Goal: Task Accomplishment & Management: Manage account settings

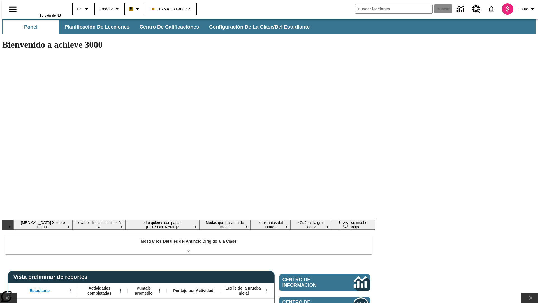
type input "-1"
click at [254, 27] on button "Configuración de la clase/del estudiante" at bounding box center [260, 26] width 110 height 13
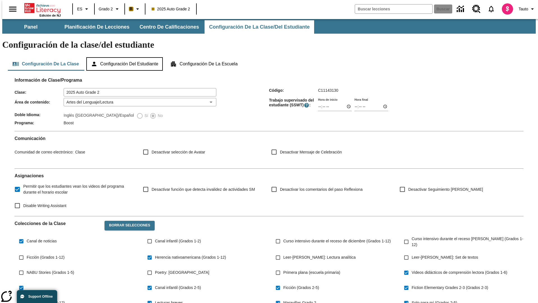
click at [125, 57] on button "Configuración del estudiante" at bounding box center [124, 63] width 77 height 13
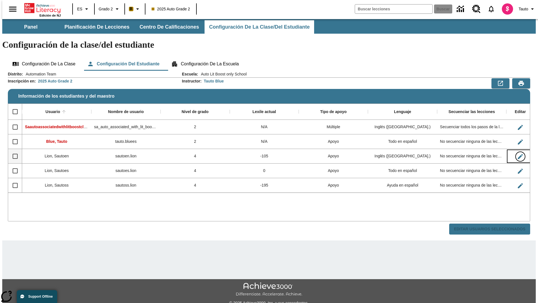
click at [518, 154] on icon "Editar Usuario" at bounding box center [520, 156] width 5 height 5
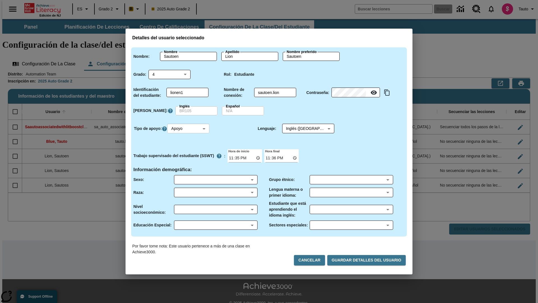
click at [189, 128] on body "Saltar al contenido principal Edición de NJ ES Grado 2 B 2025 Auto Grade 2 Busc…" at bounding box center [269, 167] width 534 height 296
click at [189, 149] on li "Apoyo" at bounding box center [189, 149] width 42 height 9
click at [303, 128] on body "Saltar al contenido principal Edición de NJ ES Grado 2 B 2025 Auto Grade 2 Busc…" at bounding box center [269, 167] width 534 height 296
click at [189, 128] on body "Saltar al contenido principal Edición de NJ ES Grado 2 B 2025 Auto Grade 2 Busc…" at bounding box center [269, 167] width 534 height 296
click at [189, 158] on li "Enriquecimiento" at bounding box center [189, 158] width 42 height 9
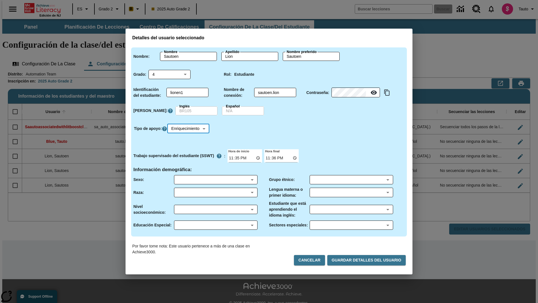
click at [190, 128] on body "Saltar al contenido principal Edición de NJ ES Grado 2 B 2025 Auto Grade 2 Busc…" at bounding box center [269, 167] width 534 height 296
click at [190, 140] on li "Estándar" at bounding box center [190, 139] width 44 height 9
click at [189, 128] on body "Saltar al contenido principal Edición de NJ ES Grado 2 B 2025 Auto Grade 2 Busc…" at bounding box center [269, 167] width 534 height 296
click at [189, 168] on li "Múltiple" at bounding box center [189, 167] width 42 height 9
type input "M"
